Goal: Task Accomplishment & Management: Manage account settings

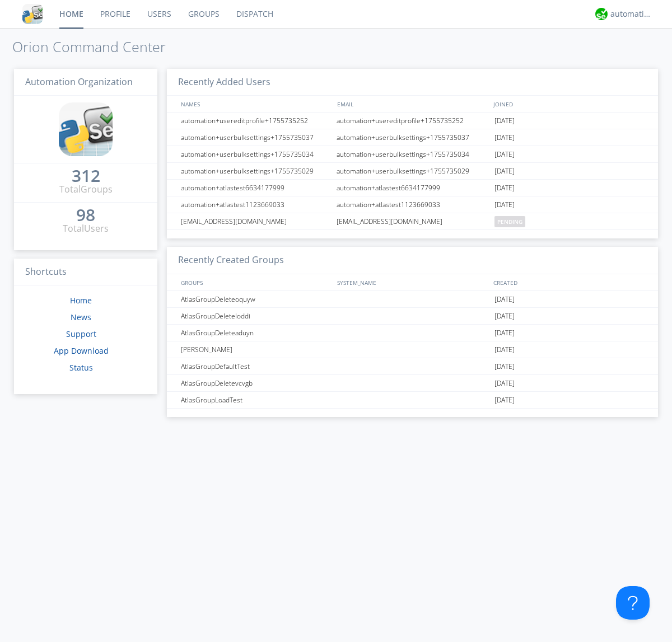
click at [203, 14] on link "Groups" at bounding box center [204, 14] width 48 height 28
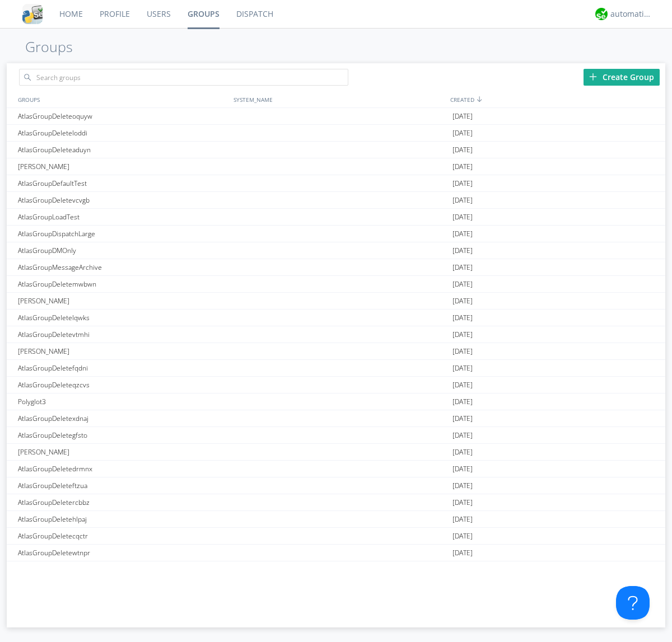
click at [203, 14] on link "Groups" at bounding box center [203, 14] width 49 height 28
click at [621, 77] on div "Create Group" at bounding box center [621, 77] width 76 height 17
click at [203, 14] on link "Groups" at bounding box center [203, 14] width 49 height 28
type input "AtlasGroupDeletevmpih"
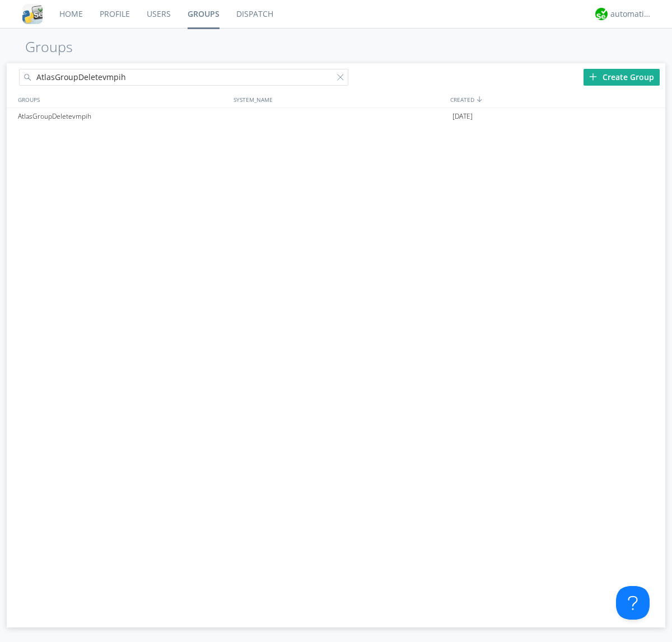
click at [158, 14] on link "Users" at bounding box center [158, 14] width 41 height 28
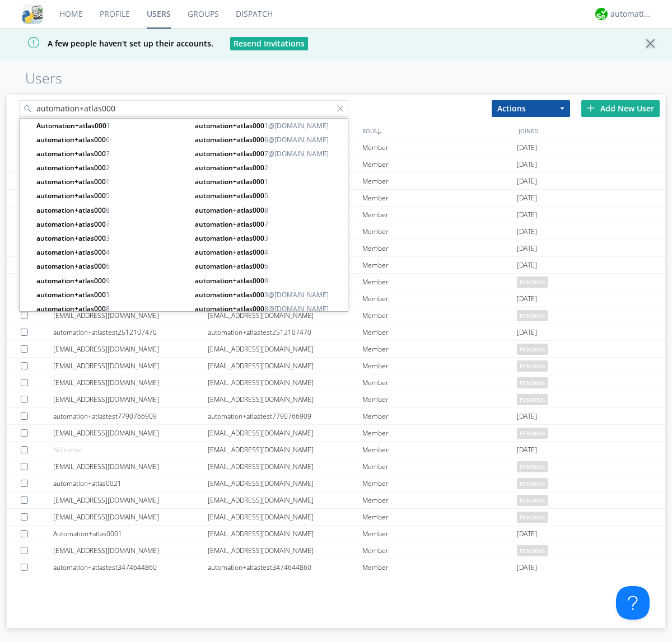
type input "automation+atlas000"
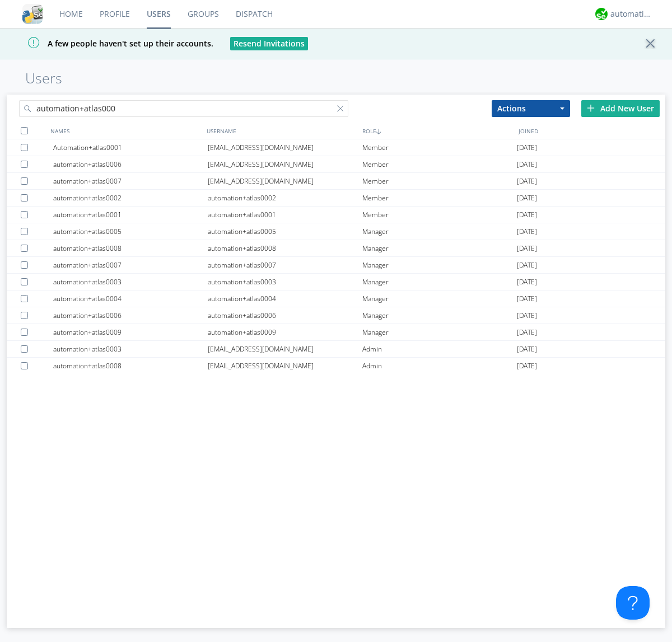
click at [24, 130] on div at bounding box center [24, 130] width 7 height 7
click at [530, 108] on button "Actions" at bounding box center [530, 108] width 78 height 17
click at [0, 0] on link "Add to Group" at bounding box center [0, 0] width 0 height 0
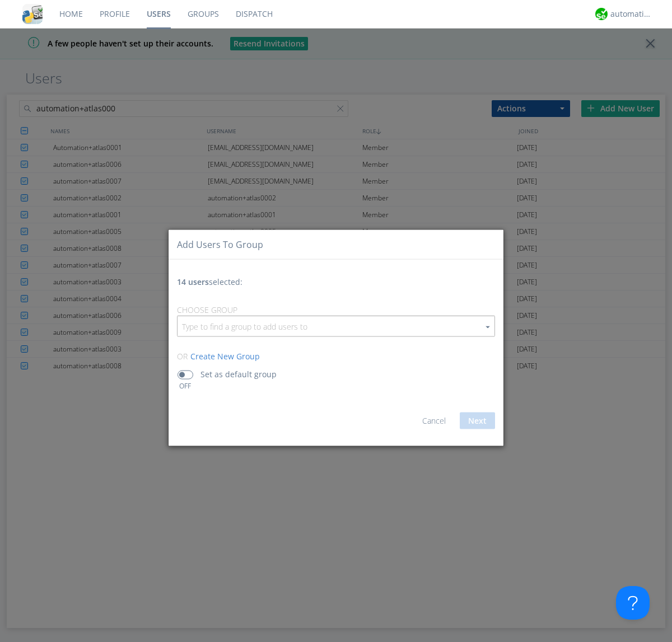
click at [336, 326] on input "button" at bounding box center [335, 326] width 317 height 20
click at [0, 0] on link "AtlasGroupDeletevmpih" at bounding box center [0, 0] width 0 height 0
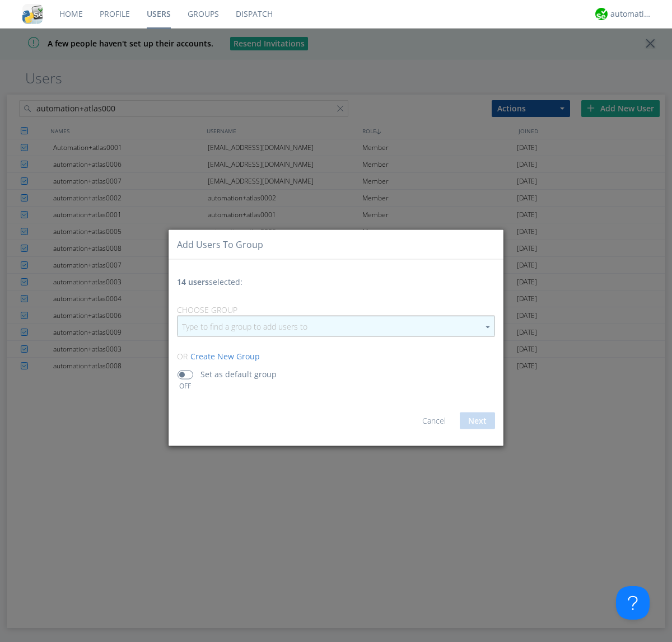
type input "AtlasGroupDeletevmpih"
click at [477, 420] on button "Next" at bounding box center [476, 420] width 35 height 17
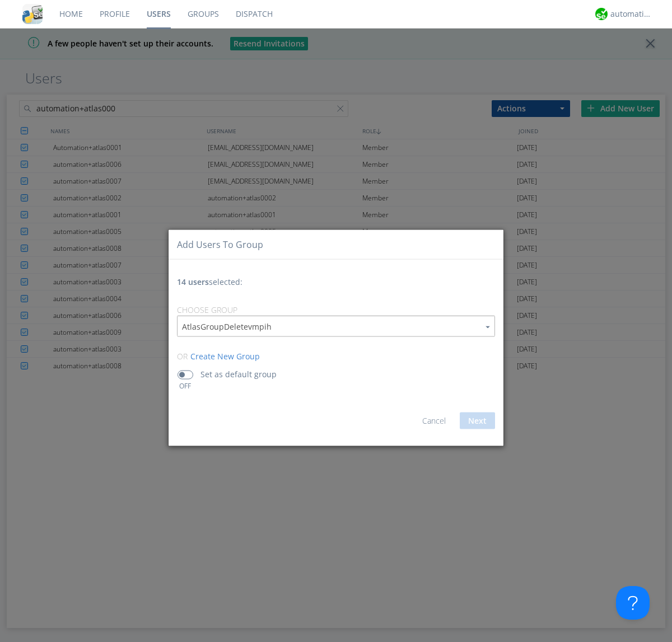
click at [158, 14] on link "Users" at bounding box center [158, 14] width 41 height 28
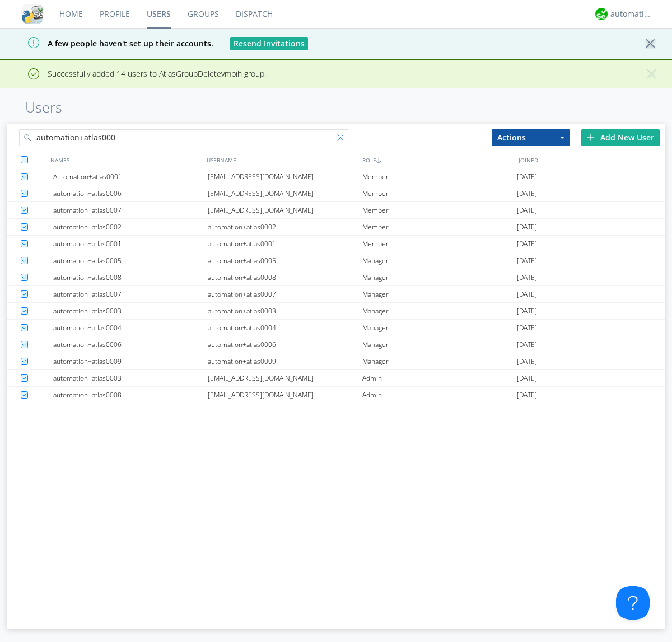
click at [342, 139] on div at bounding box center [342, 139] width 11 height 11
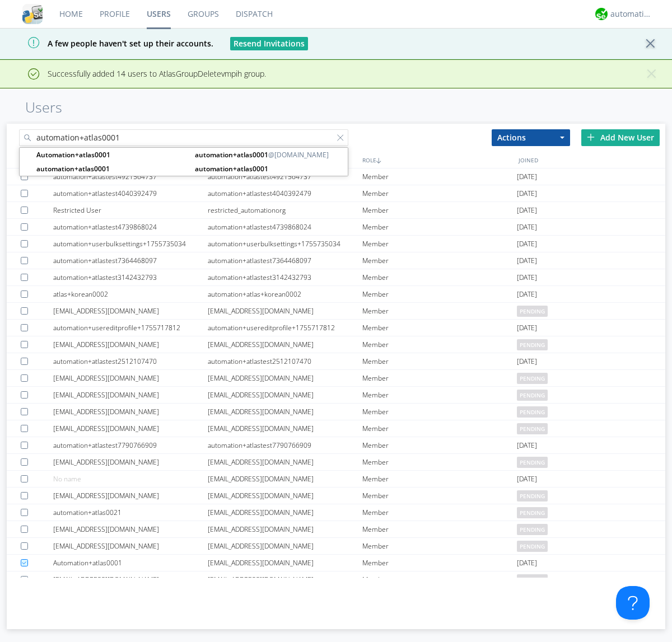
type input "automation+atlas0001"
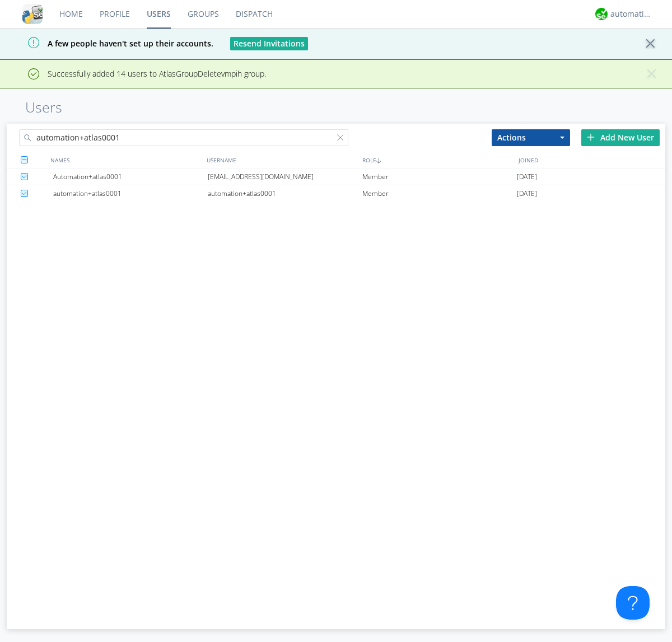
click at [284, 176] on div "[EMAIL_ADDRESS][DOMAIN_NAME]" at bounding box center [285, 176] width 154 height 16
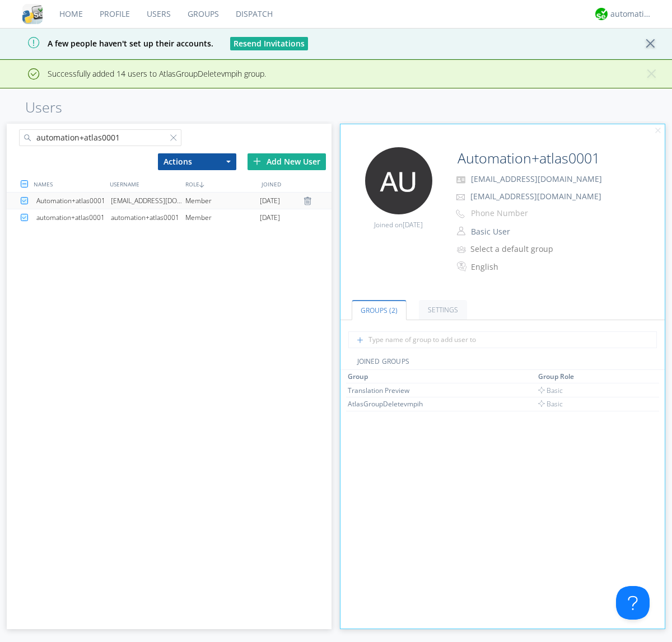
click at [202, 14] on link "Groups" at bounding box center [203, 14] width 48 height 28
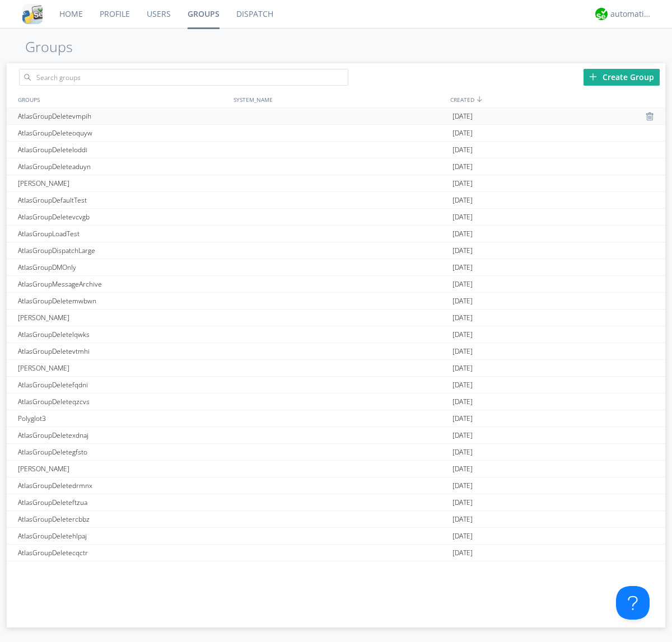
click at [646, 116] on div at bounding box center [650, 116] width 11 height 9
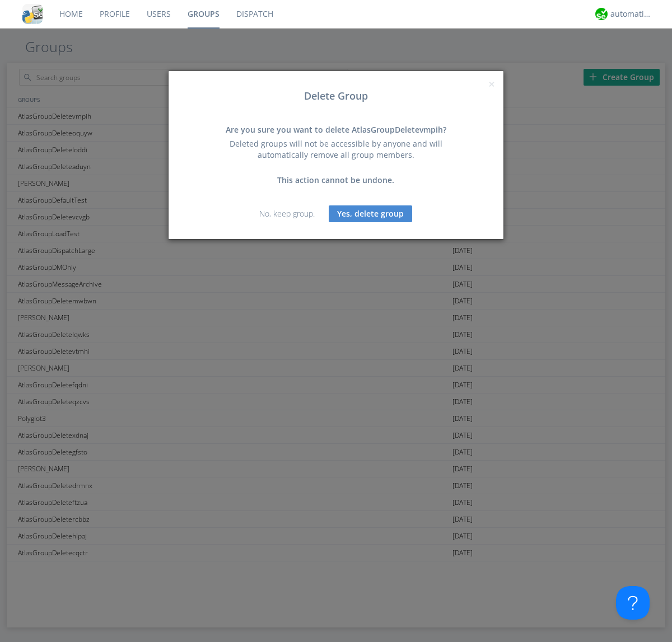
click at [370, 213] on button "Yes, delete group" at bounding box center [369, 213] width 83 height 17
